Goal: Task Accomplishment & Management: Manage account settings

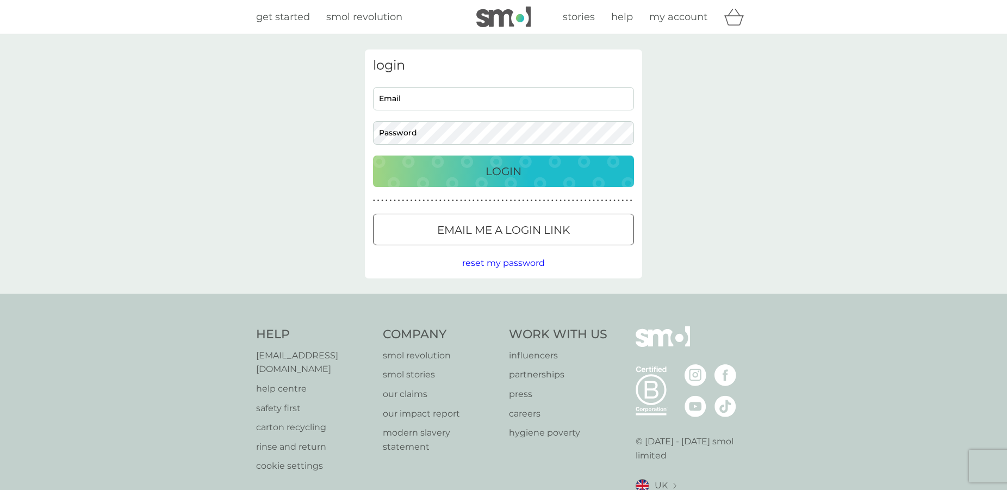
click at [488, 98] on input "Email" at bounding box center [503, 98] width 261 height 23
type input "craicer1"
click at [481, 99] on input "craicer1" at bounding box center [503, 98] width 261 height 23
click at [442, 106] on input "Email" at bounding box center [503, 98] width 261 height 23
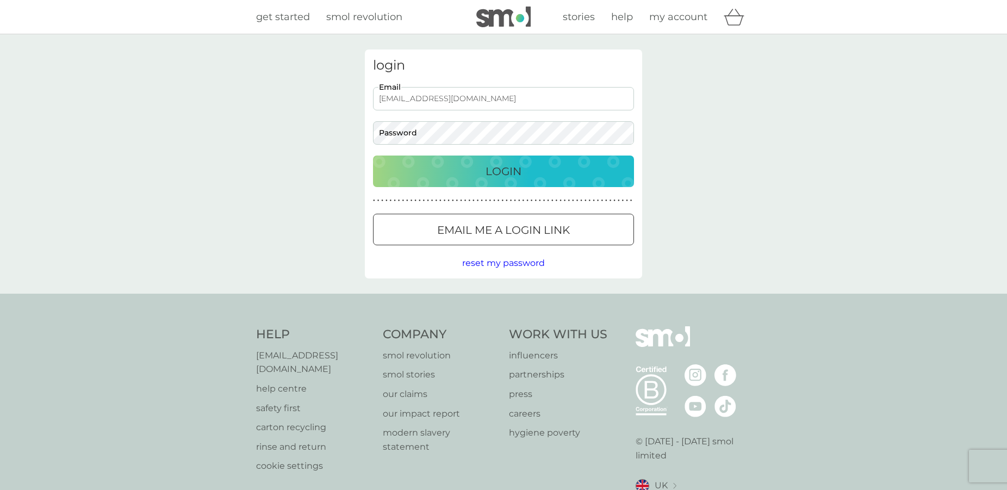
type input "[EMAIL_ADDRESS][DOMAIN_NAME]"
click at [475, 144] on div "login [EMAIL_ADDRESS][DOMAIN_NAME] Email Password Login ● ● ● ● ● ● ● ● ● ● ● ●…" at bounding box center [503, 163] width 277 height 229
click at [373, 155] on button "Login" at bounding box center [503, 171] width 261 height 32
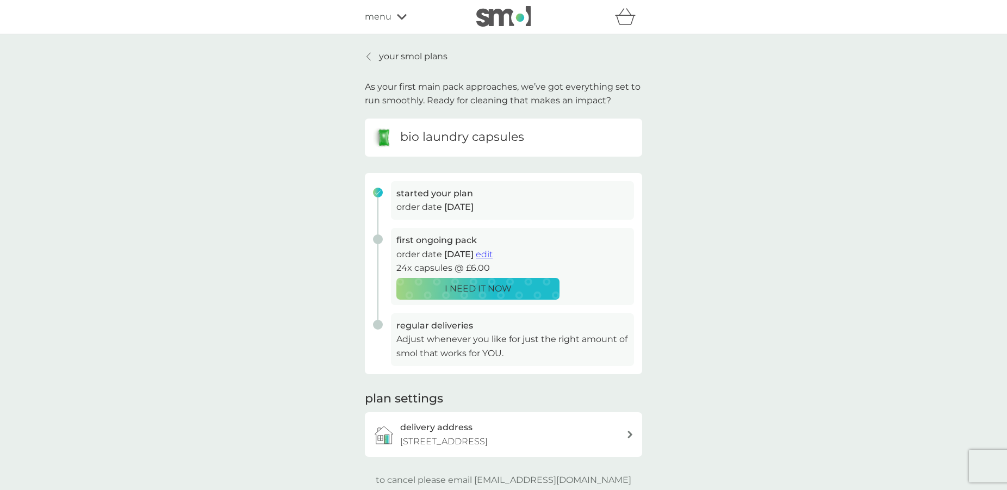
click at [497, 237] on h3 "first ongoing pack" at bounding box center [512, 240] width 232 height 14
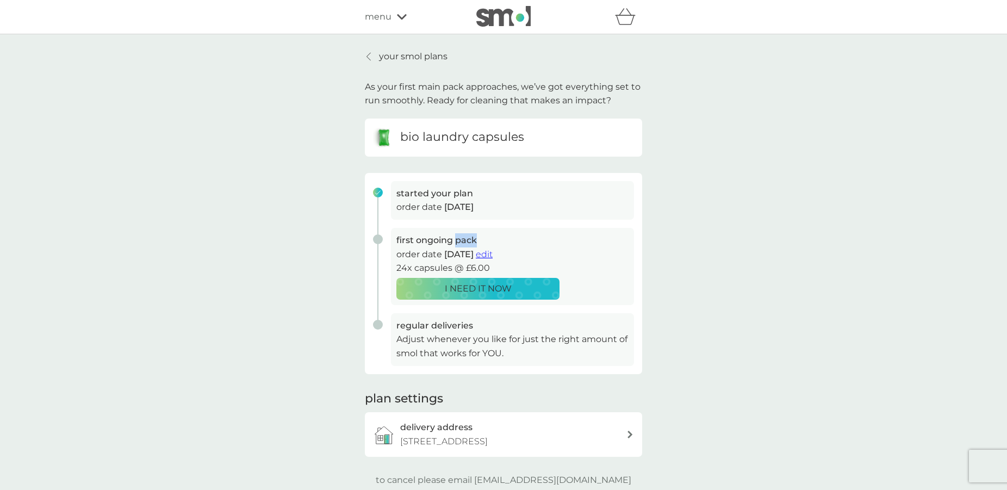
click at [497, 237] on h3 "first ongoing pack" at bounding box center [512, 240] width 232 height 14
click at [549, 197] on h3 "started your plan" at bounding box center [512, 193] width 232 height 14
click at [547, 198] on h3 "started your plan" at bounding box center [512, 193] width 232 height 14
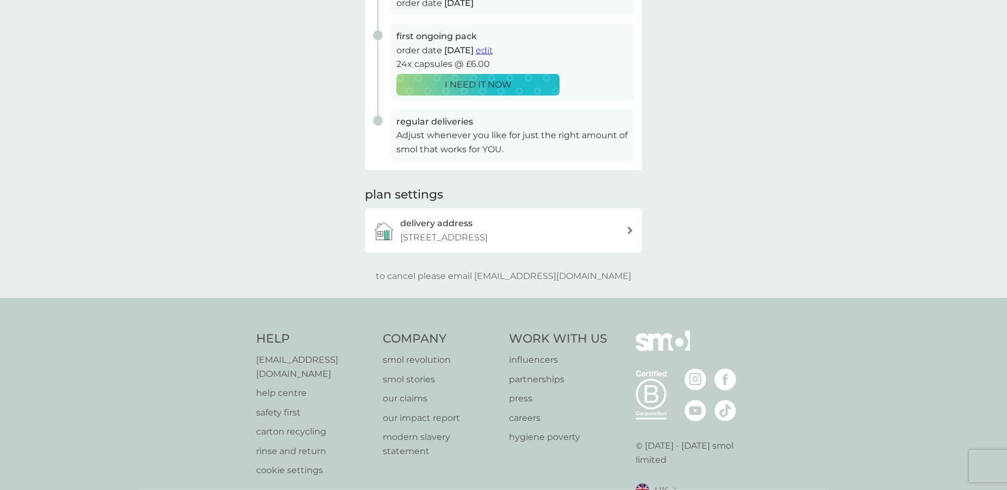
scroll to position [222, 0]
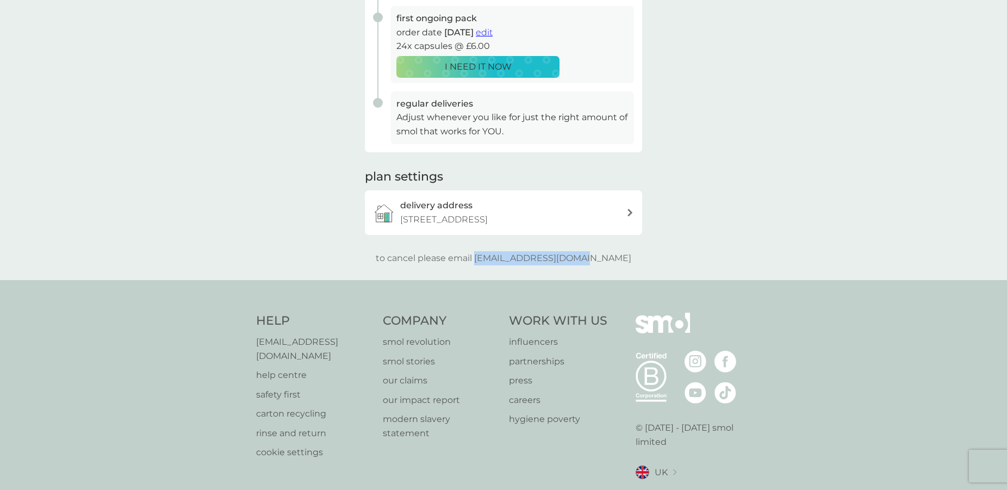
drag, startPoint x: 614, startPoint y: 256, endPoint x: 497, endPoint y: 262, distance: 116.5
click at [497, 262] on div "to cancel please email help@smolproducts.com" at bounding box center [503, 258] width 277 height 14
copy p "[EMAIL_ADDRESS][DOMAIN_NAME]"
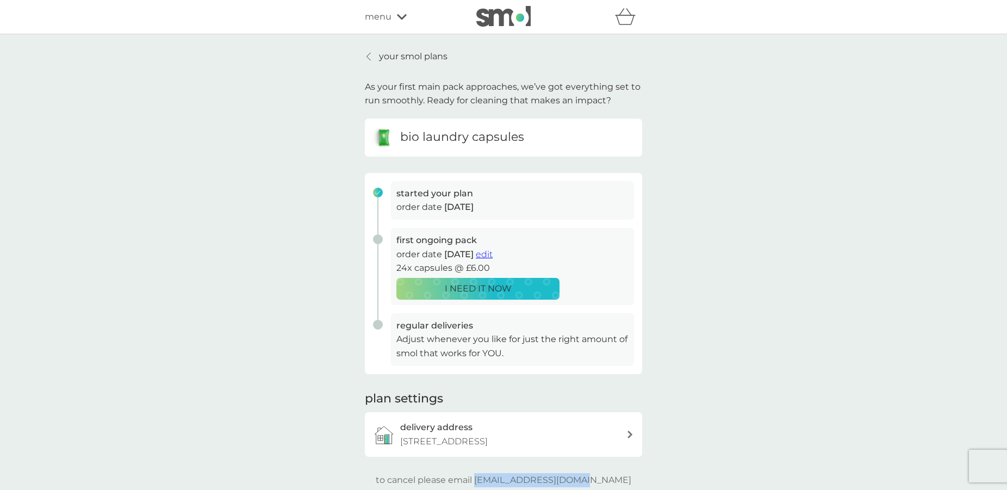
click at [407, 55] on p "your smol plans" at bounding box center [413, 56] width 69 height 14
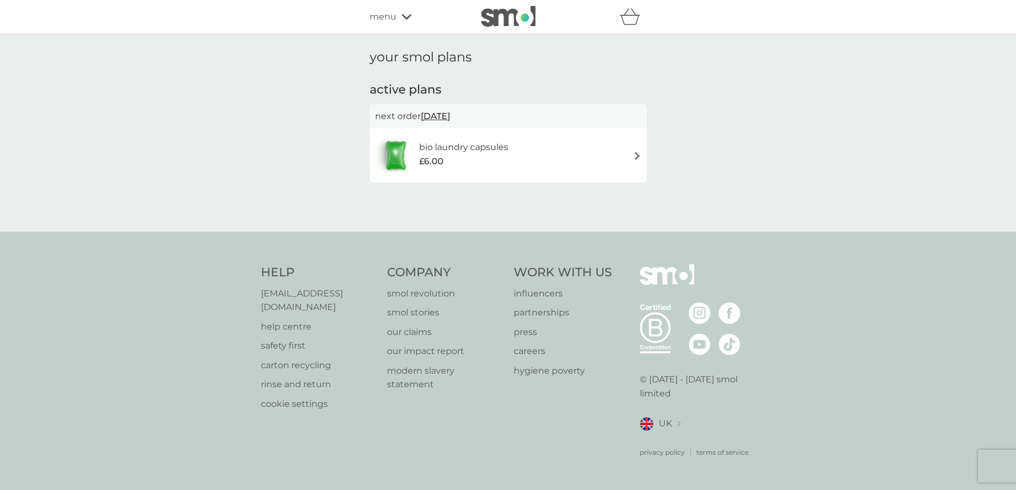
click at [440, 114] on span "15 Sep 2025" at bounding box center [435, 115] width 29 height 21
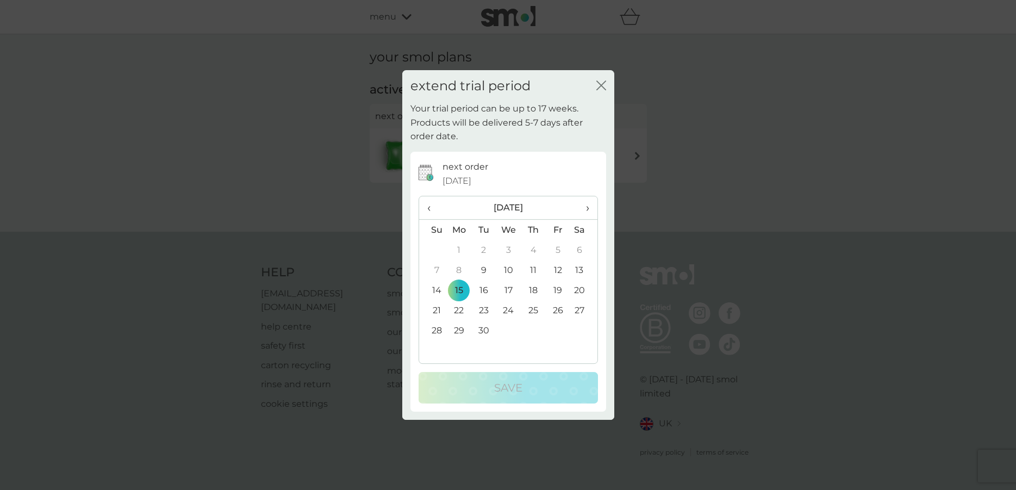
click at [288, 119] on div "extend trial period close Your trial period can be up to 17 weeks. Products wil…" at bounding box center [508, 245] width 1016 height 490
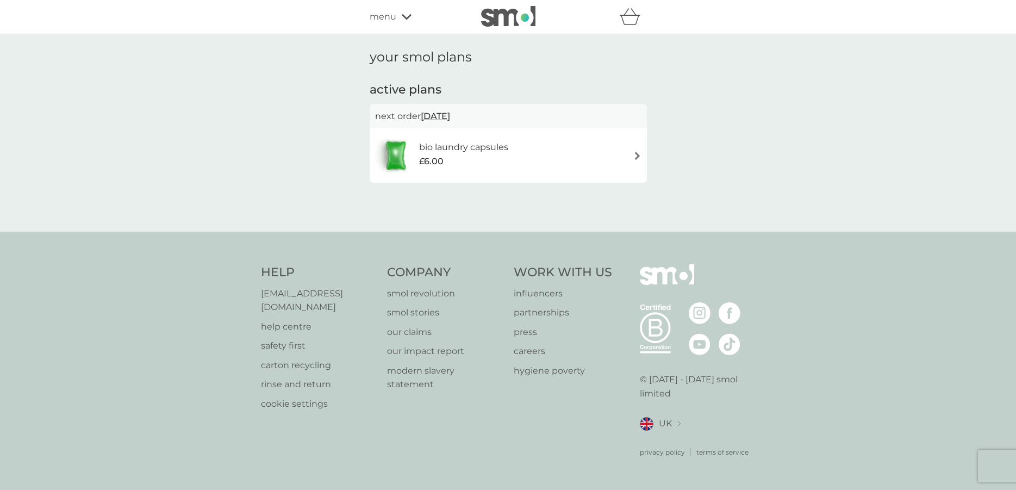
click at [552, 159] on div "bio laundry capsules £6.00" at bounding box center [508, 155] width 266 height 38
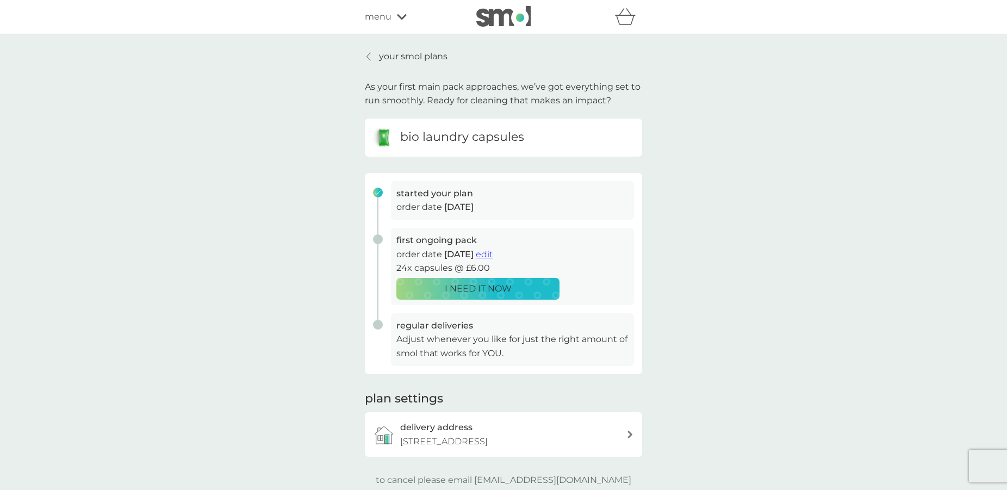
click at [398, 17] on icon at bounding box center [402, 17] width 10 height 7
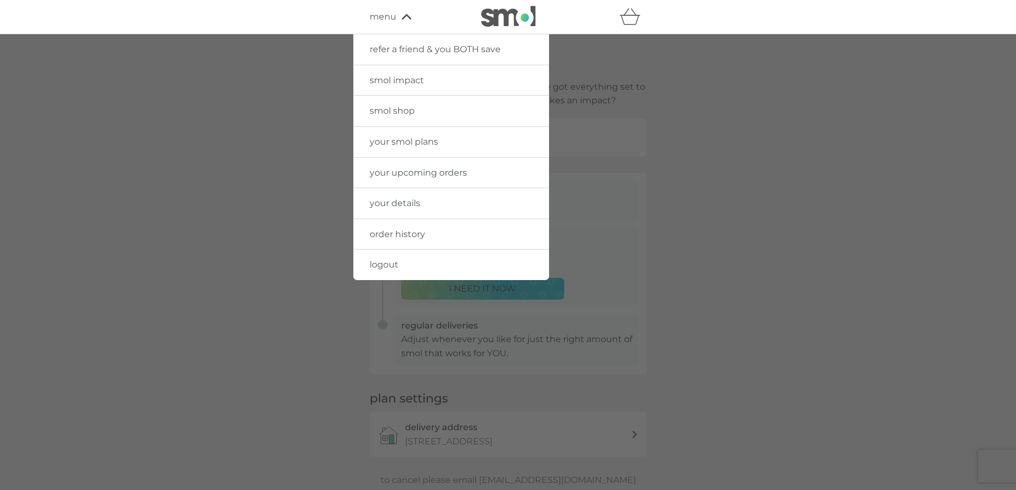
click at [415, 236] on span "order history" at bounding box center [397, 234] width 55 height 10
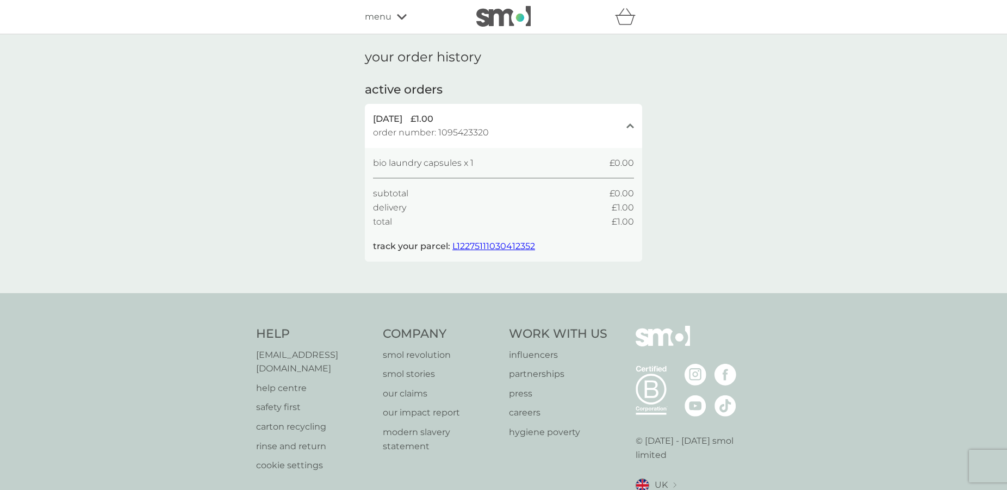
click at [494, 246] on span "L12275111030412352" at bounding box center [493, 246] width 83 height 10
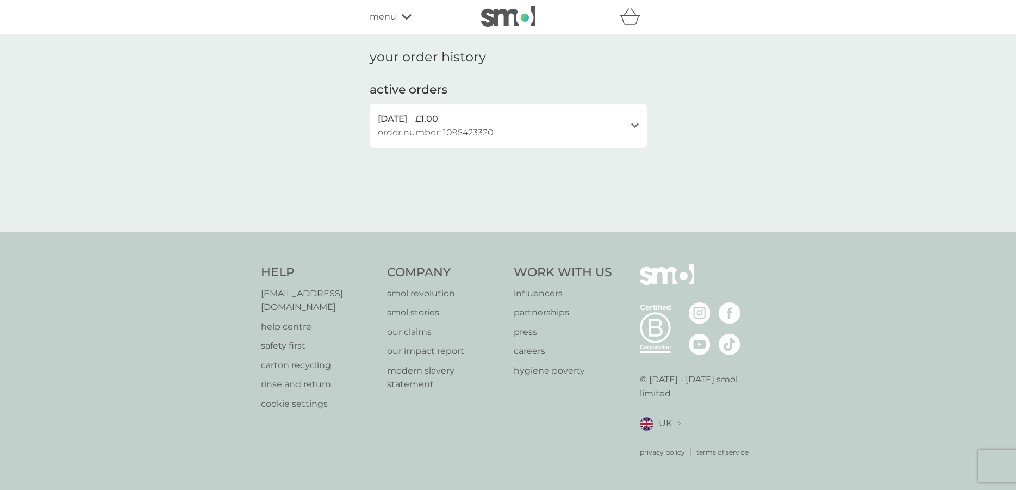
click at [438, 121] on span "£1.00" at bounding box center [426, 119] width 23 height 14
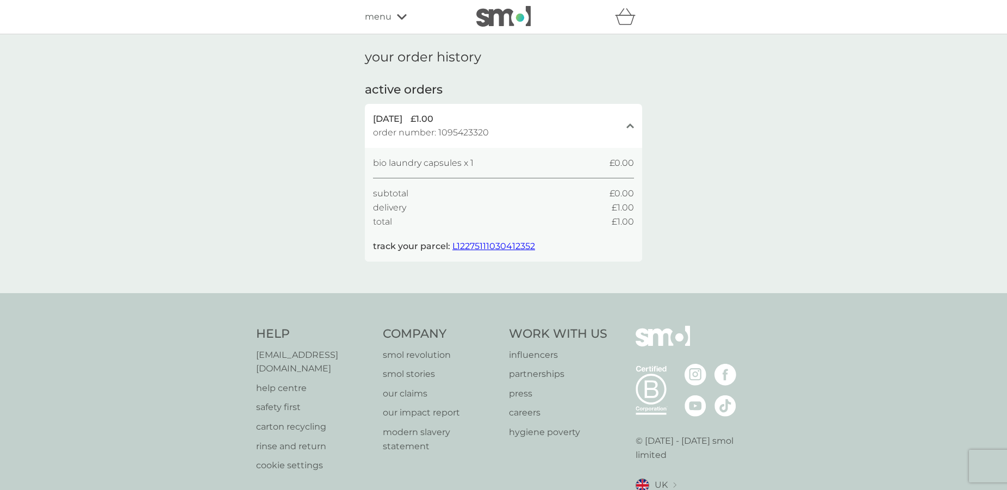
click at [482, 245] on span "L12275111030412352" at bounding box center [493, 246] width 83 height 10
